Goal: Task Accomplishment & Management: Manage account settings

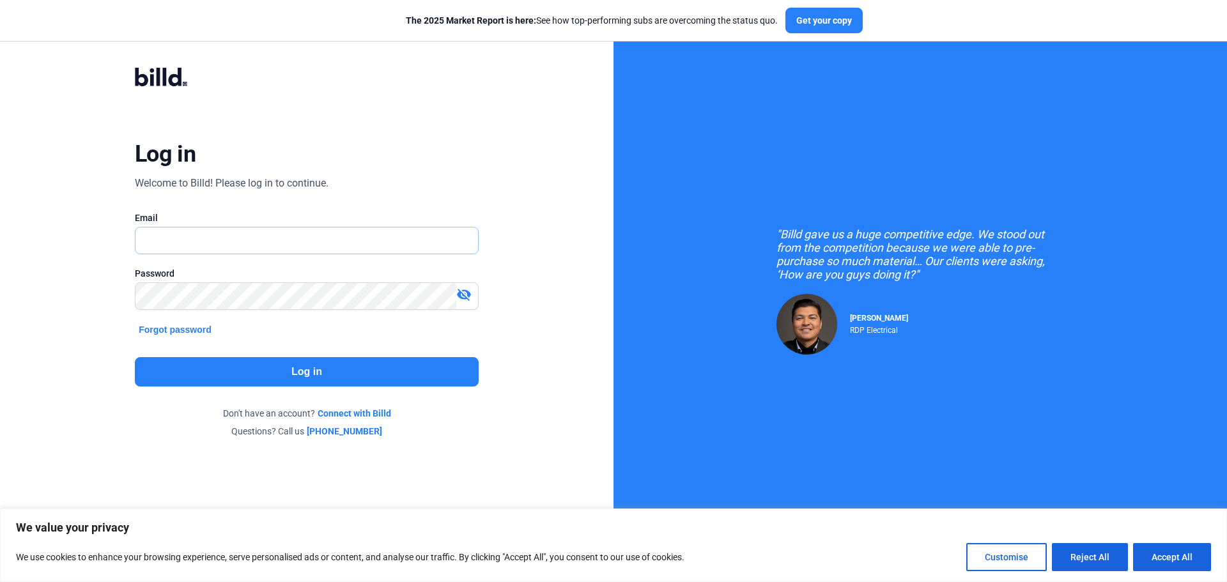
type input "[PERSON_NAME][EMAIL_ADDRESS][DOMAIN_NAME]"
click at [465, 296] on mat-icon "visibility_off" at bounding box center [463, 294] width 15 height 15
click at [302, 375] on button "Log in" at bounding box center [307, 371] width 344 height 29
type input "[PERSON_NAME][EMAIL_ADDRESS][DOMAIN_NAME]"
click at [463, 291] on mat-icon "visibility_off" at bounding box center [463, 294] width 15 height 15
